Goal: Transaction & Acquisition: Subscribe to service/newsletter

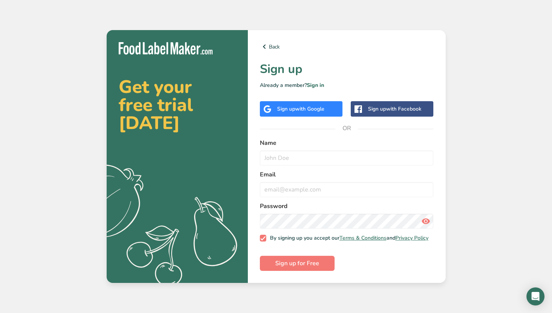
click at [323, 111] on div "Sign up with Google" at bounding box center [301, 108] width 83 height 15
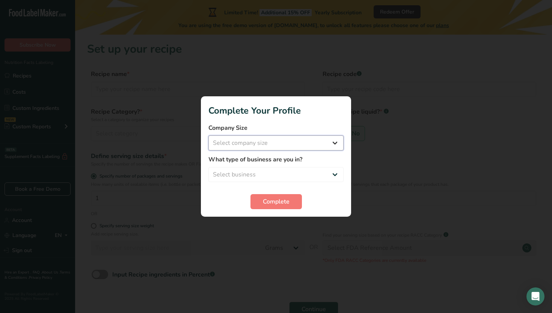
click at [324, 142] on select "Select company size" at bounding box center [275, 142] width 135 height 15
click at [324, 142] on select "Select company size Fewer than 10 Employees 10 to 50 Employees 51 to 500 Employ…" at bounding box center [275, 142] width 135 height 15
click at [334, 142] on select "Select company size Fewer than 10 Employees 10 to 50 Employees 51 to 500 Employ…" at bounding box center [275, 142] width 135 height 15
select select "1"
click at [208, 135] on select "Select company size Fewer than 10 Employees 10 to 50 Employees 51 to 500 Employ…" at bounding box center [275, 142] width 135 height 15
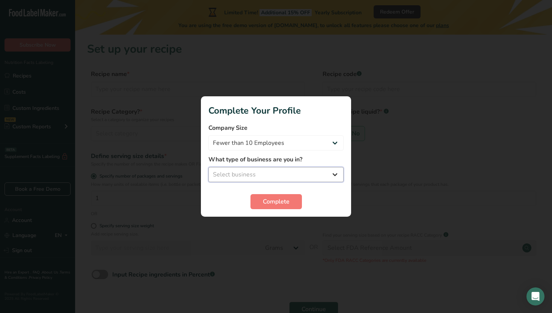
click at [300, 174] on select "Select business Packaged Food Manufacturer Restaurant & Cafe Bakery Meal Plans …" at bounding box center [275, 174] width 135 height 15
click at [297, 146] on select "Fewer than 10 Employees 10 to 50 Employees 51 to 500 Employees Over 500 Employe…" at bounding box center [275, 142] width 135 height 15
click at [317, 174] on select "Select business Packaged Food Manufacturer Restaurant & Cafe Bakery Meal Plans …" at bounding box center [275, 174] width 135 height 15
select select "1"
click at [208, 167] on select "Select business Packaged Food Manufacturer Restaurant & Cafe Bakery Meal Plans …" at bounding box center [275, 174] width 135 height 15
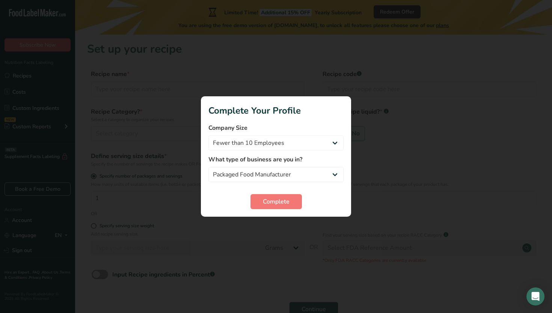
click at [293, 192] on form "Company Size Fewer than 10 Employees 10 to 50 Employees 51 to 500 Employees Ove…" at bounding box center [275, 166] width 135 height 86
click at [291, 203] on button "Complete" at bounding box center [276, 201] width 51 height 15
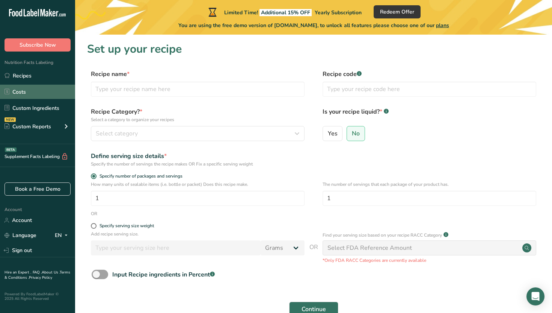
click at [39, 89] on link "Costs" at bounding box center [37, 92] width 75 height 14
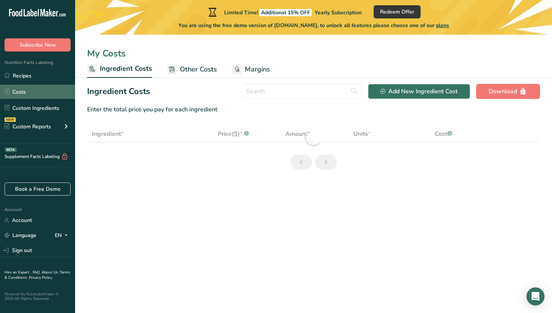
select select "1"
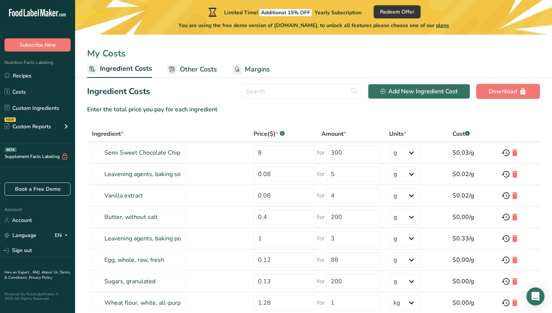
click at [195, 72] on span "Other Costs" at bounding box center [198, 69] width 37 height 10
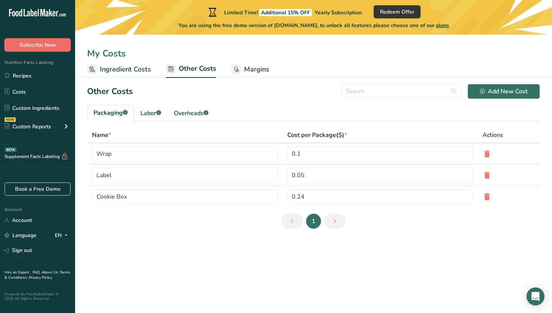
click at [42, 48] on span "Subscribe Now" at bounding box center [38, 45] width 36 height 8
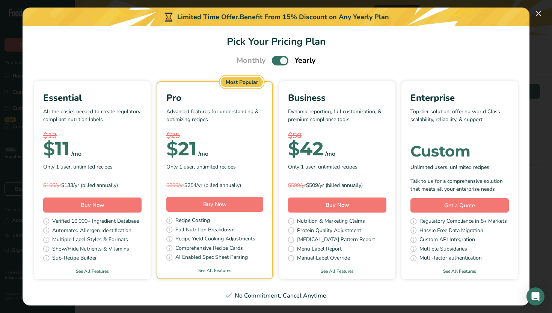
scroll to position [9, 0]
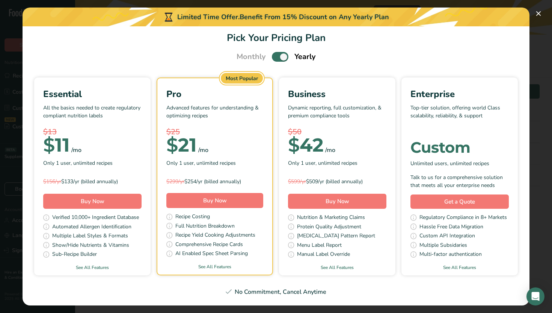
click at [279, 60] on span "Pick Your Pricing Plan Modal" at bounding box center [280, 56] width 17 height 9
click at [277, 59] on input "Pick Your Pricing Plan Modal" at bounding box center [274, 56] width 5 height 5
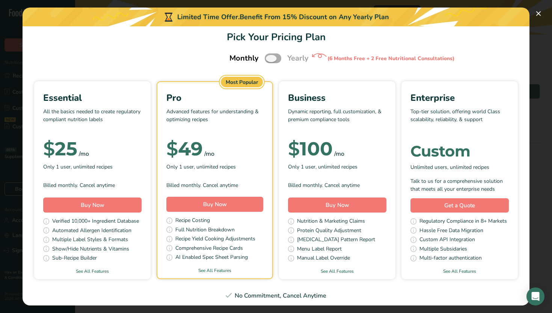
click at [273, 59] on span "Pick Your Pricing Plan Modal" at bounding box center [273, 57] width 17 height 9
click at [270, 59] on input "Pick Your Pricing Plan Modal" at bounding box center [267, 58] width 5 height 5
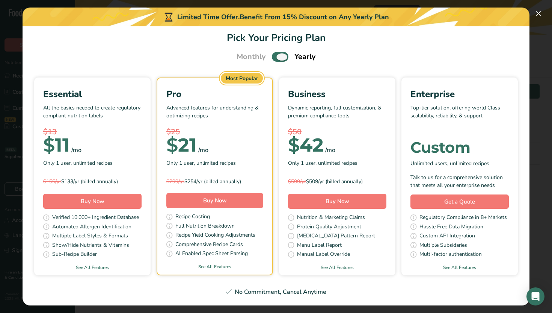
click at [273, 59] on span "Pick Your Pricing Plan Modal" at bounding box center [280, 56] width 17 height 9
click at [273, 59] on input "Pick Your Pricing Plan Modal" at bounding box center [274, 56] width 5 height 5
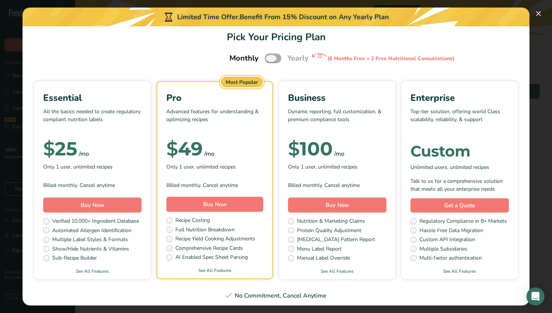
click at [273, 59] on span "Pick Your Pricing Plan Modal" at bounding box center [273, 57] width 17 height 9
click at [270, 59] on input "Pick Your Pricing Plan Modal" at bounding box center [267, 58] width 5 height 5
checkbox input "true"
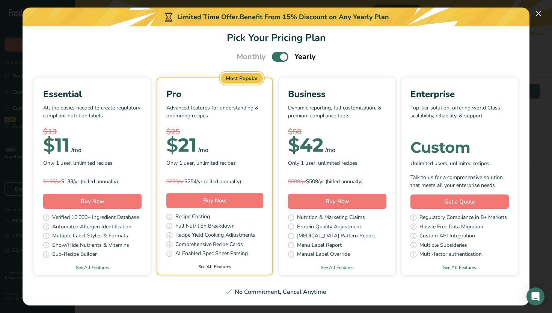
click at [217, 265] on link "See All Features" at bounding box center [214, 266] width 115 height 7
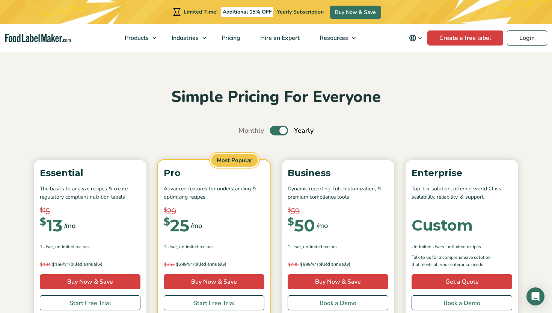
click at [285, 130] on label "Toggle" at bounding box center [279, 130] width 18 height 10
click at [245, 130] on input "Toggle" at bounding box center [242, 130] width 5 height 5
checkbox input "false"
